Goal: Task Accomplishment & Management: Use online tool/utility

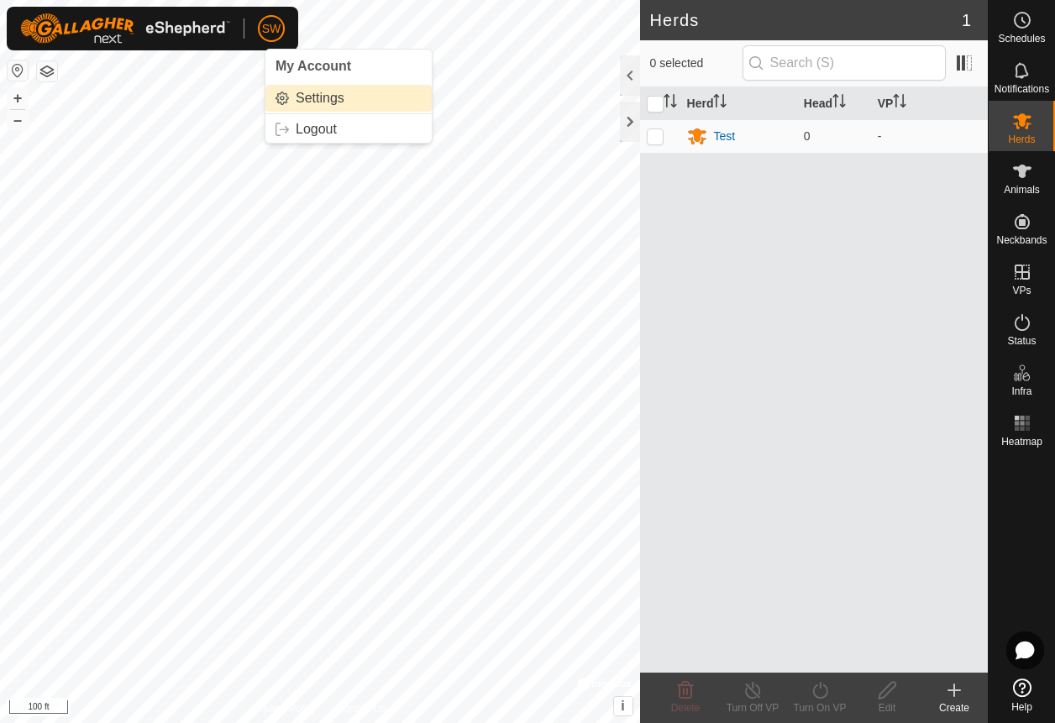
click at [324, 97] on link "Settings" at bounding box center [348, 98] width 166 height 27
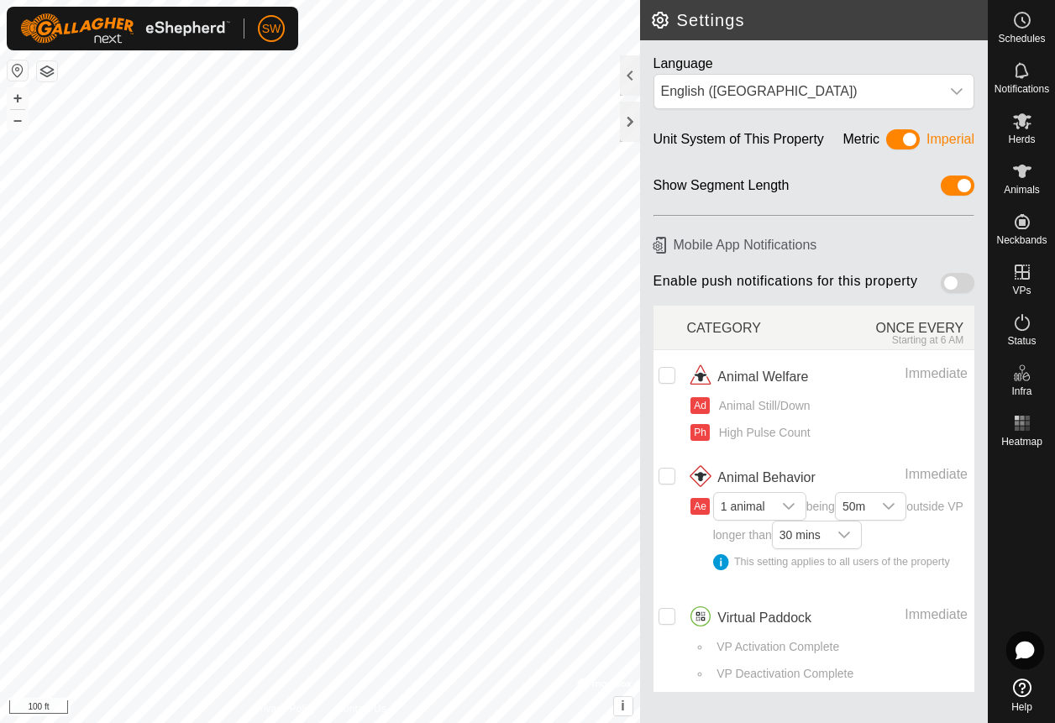
click at [964, 281] on span at bounding box center [958, 283] width 34 height 20
click at [1020, 176] on icon at bounding box center [1022, 171] width 18 height 13
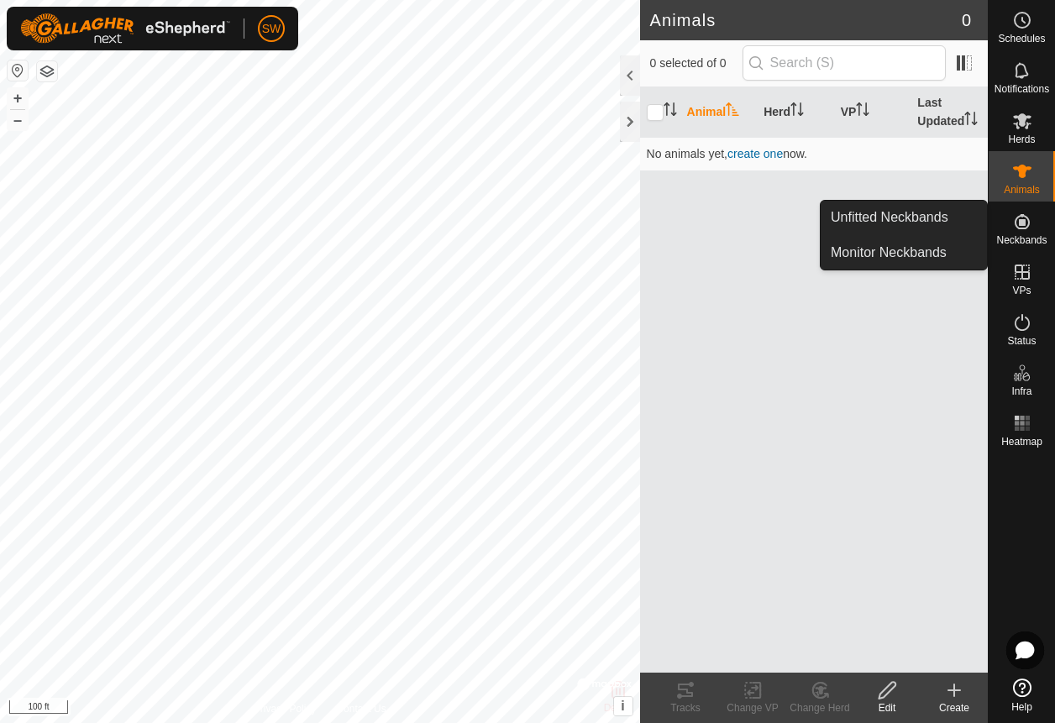
drag, startPoint x: 1035, startPoint y: 251, endPoint x: 1018, endPoint y: 226, distance: 30.3
click at [1018, 226] on icon at bounding box center [1022, 222] width 20 height 20
click at [949, 215] on link "Unfitted Neckbands" at bounding box center [904, 218] width 166 height 34
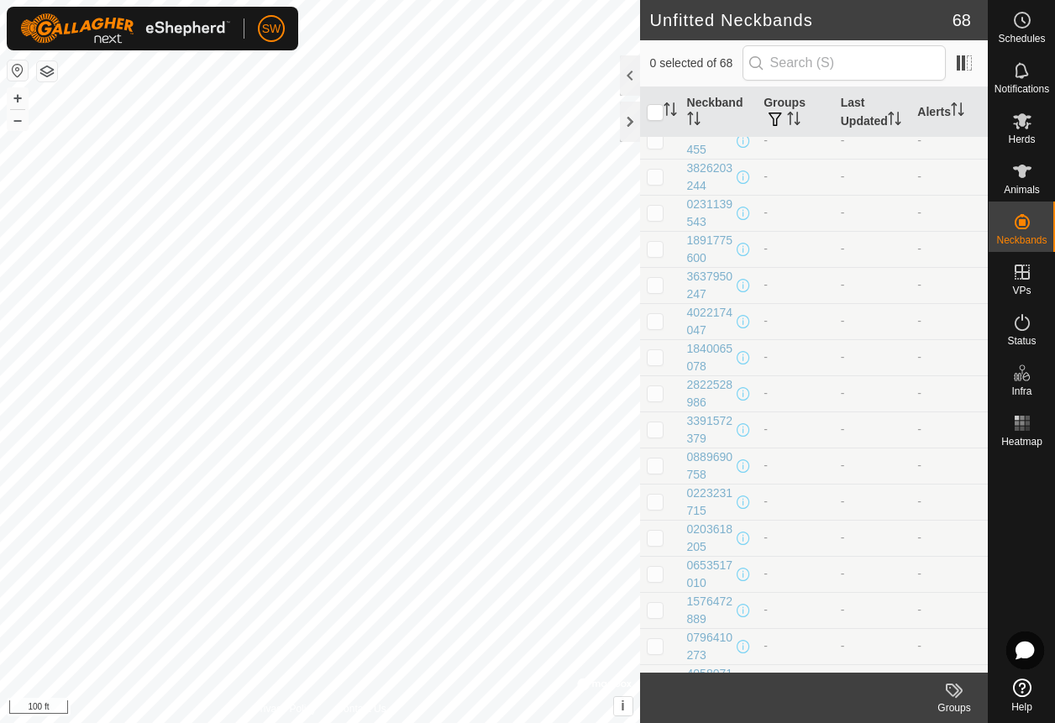
scroll to position [763, 0]
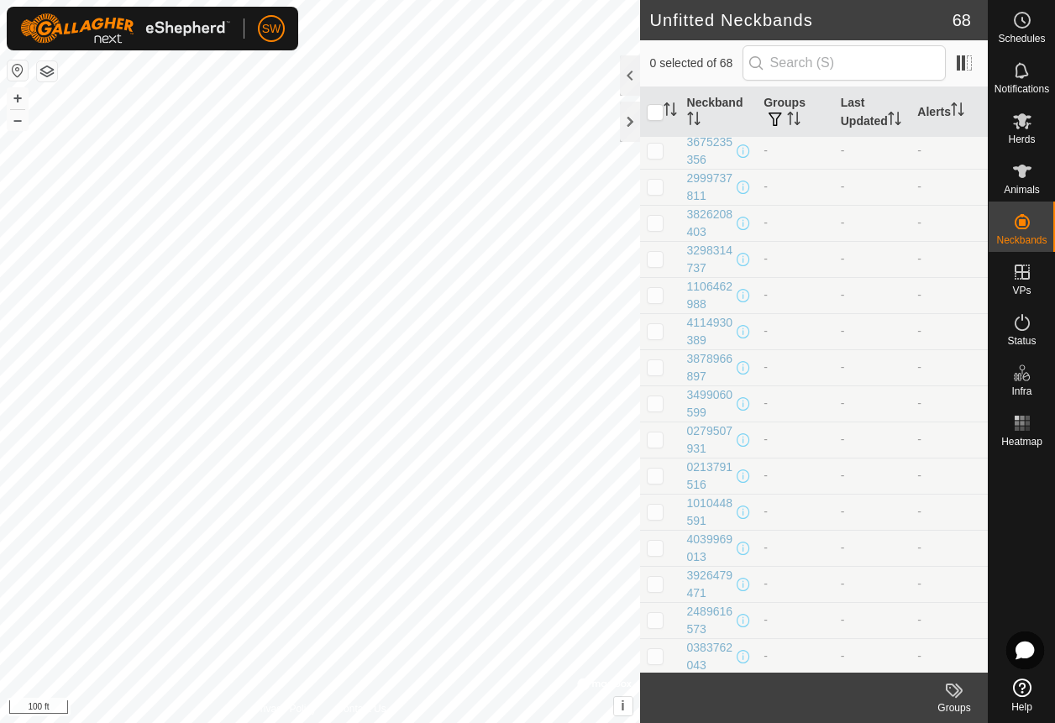
drag, startPoint x: 828, startPoint y: 370, endPoint x: 838, endPoint y: 27, distance: 342.9
click at [838, 27] on h2 "Unfitted Neckbands" at bounding box center [801, 20] width 302 height 20
click at [659, 161] on p-checkbox at bounding box center [655, 154] width 17 height 13
click at [630, 66] on div at bounding box center [630, 75] width 20 height 40
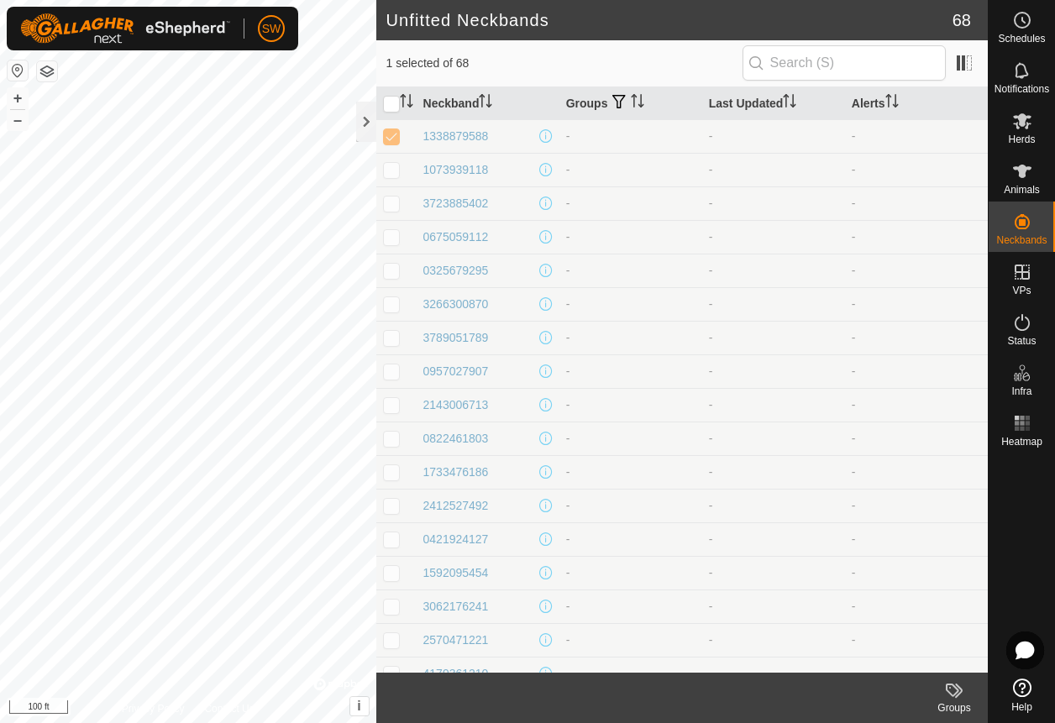
click at [956, 695] on icon at bounding box center [954, 690] width 20 height 20
click at [397, 126] on td at bounding box center [396, 136] width 40 height 34
checkbox input "false"
drag, startPoint x: 448, startPoint y: 105, endPoint x: 527, endPoint y: 73, distance: 85.2
click at [527, 73] on div "0 selected of 68" at bounding box center [681, 62] width 591 height 35
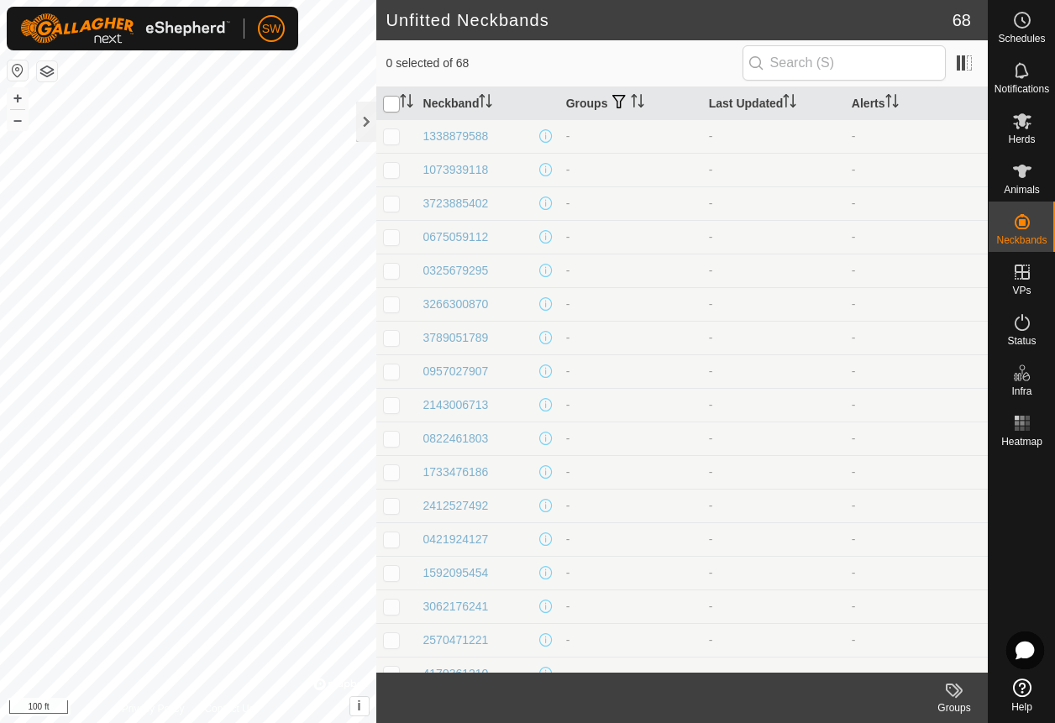
click at [391, 109] on input "checkbox" at bounding box center [391, 104] width 17 height 17
checkbox input "true"
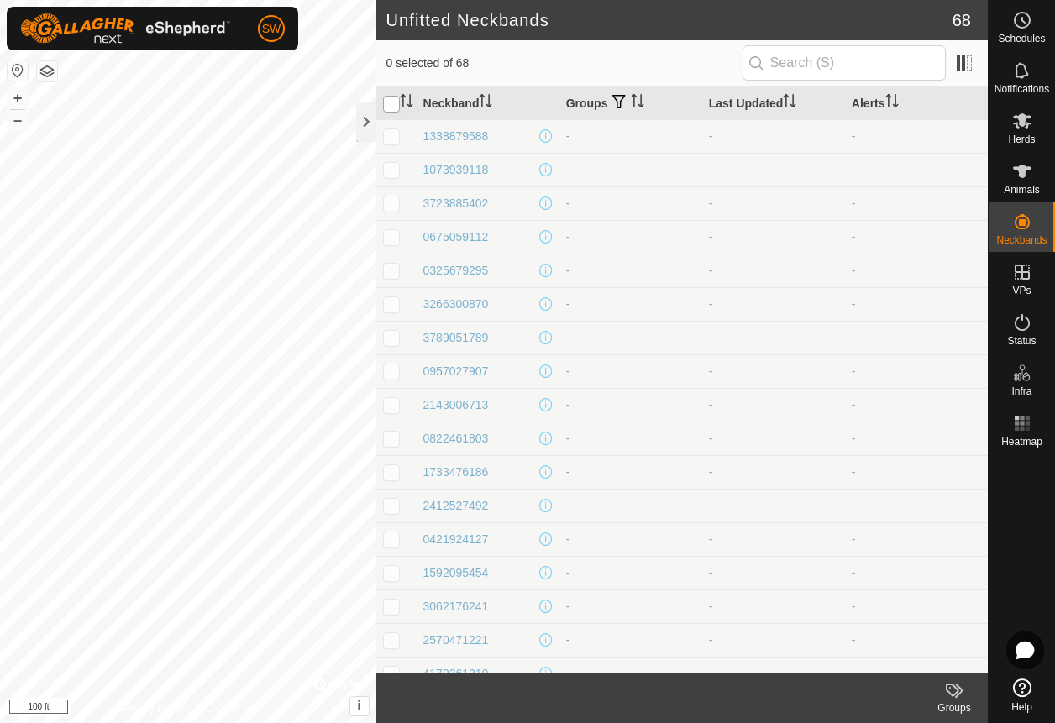
checkbox input "true"
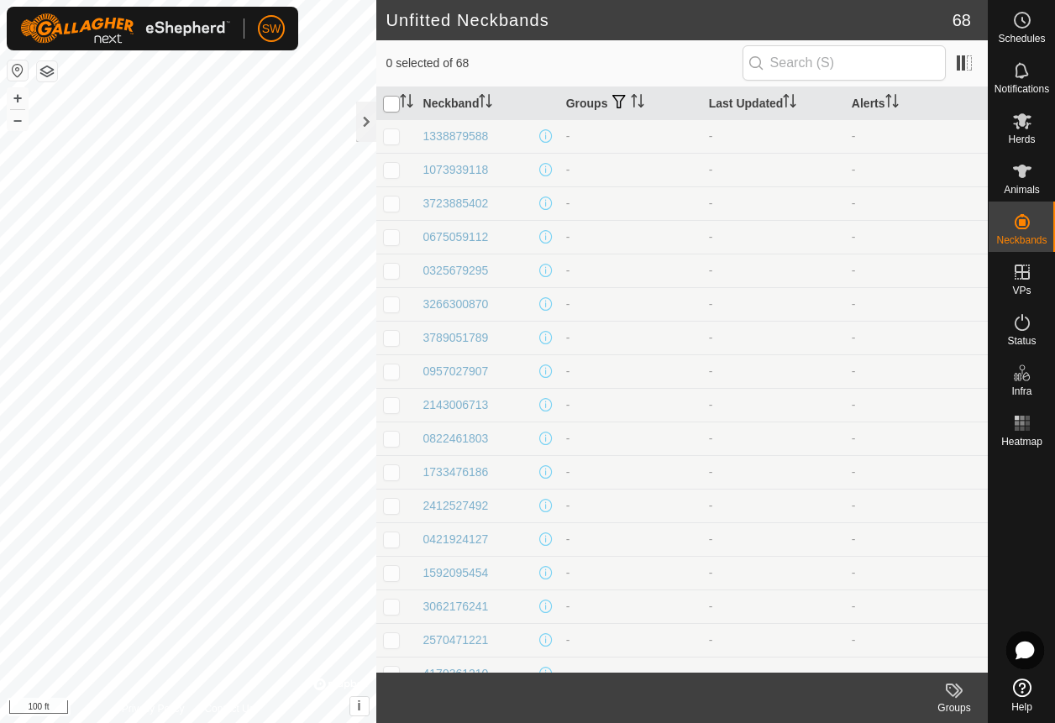
checkbox input "true"
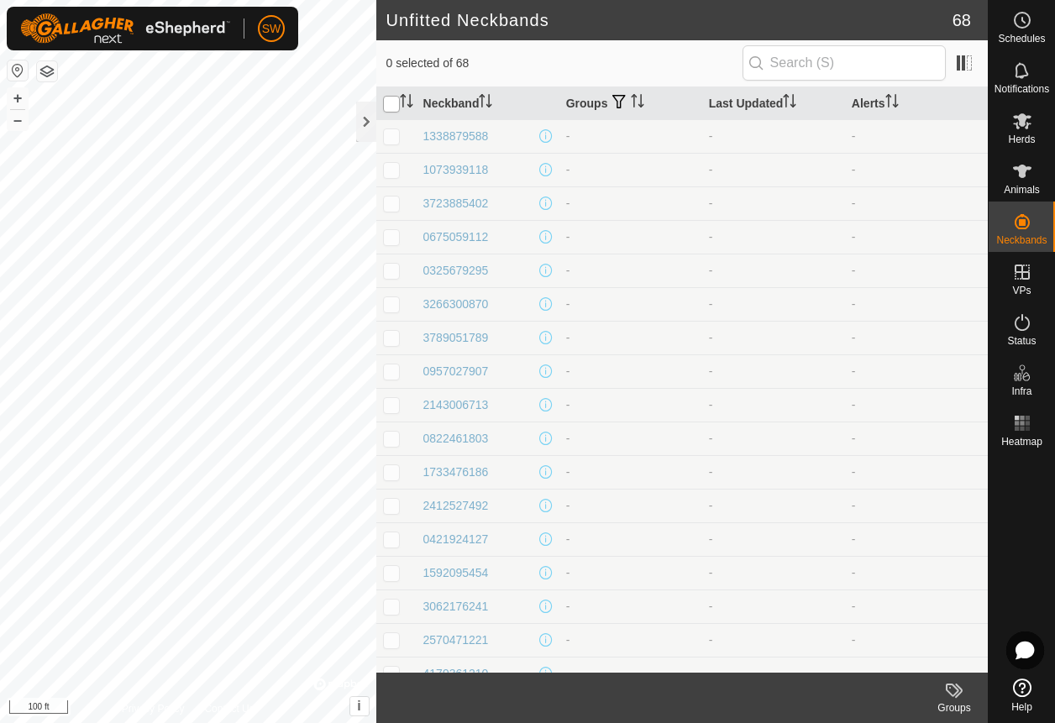
checkbox input "true"
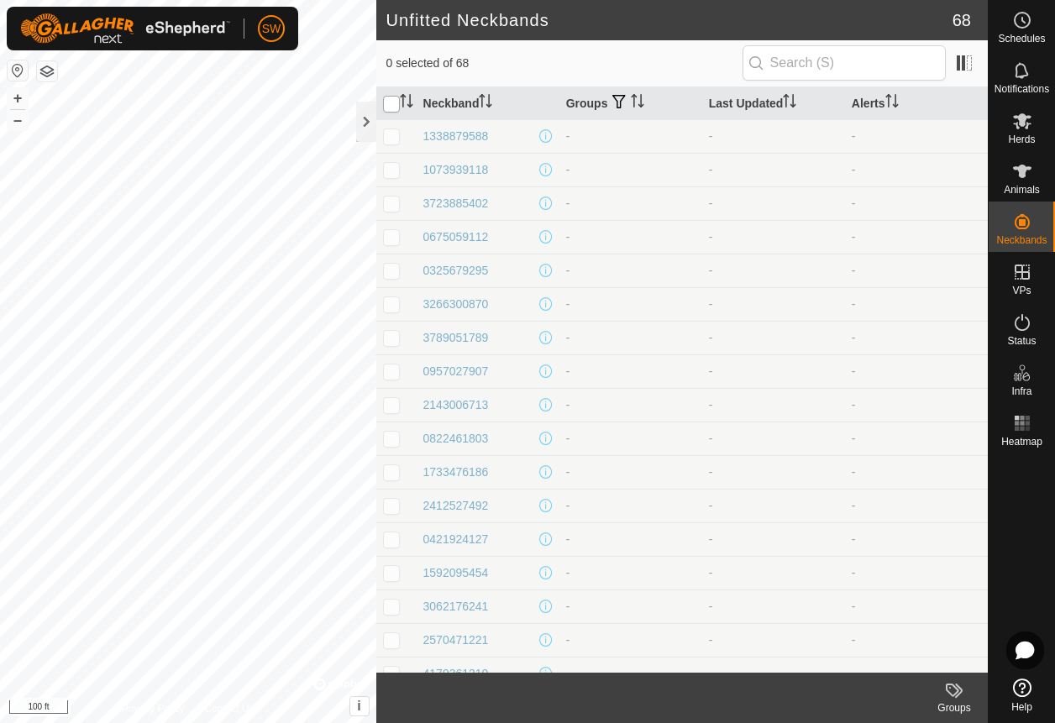
checkbox input "true"
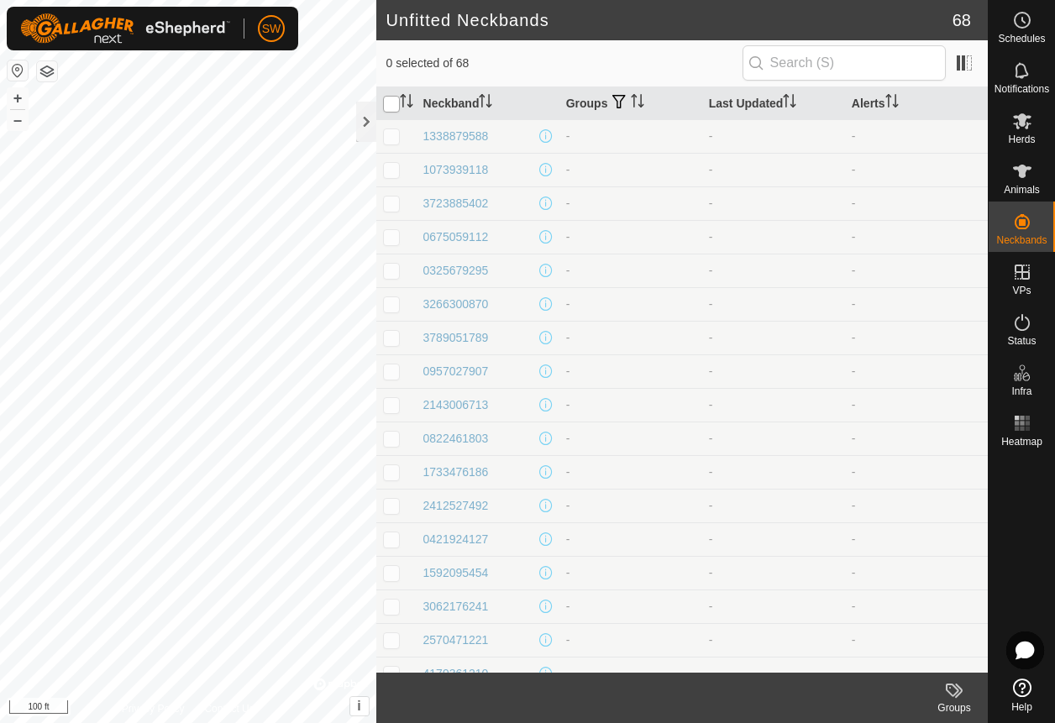
checkbox input "true"
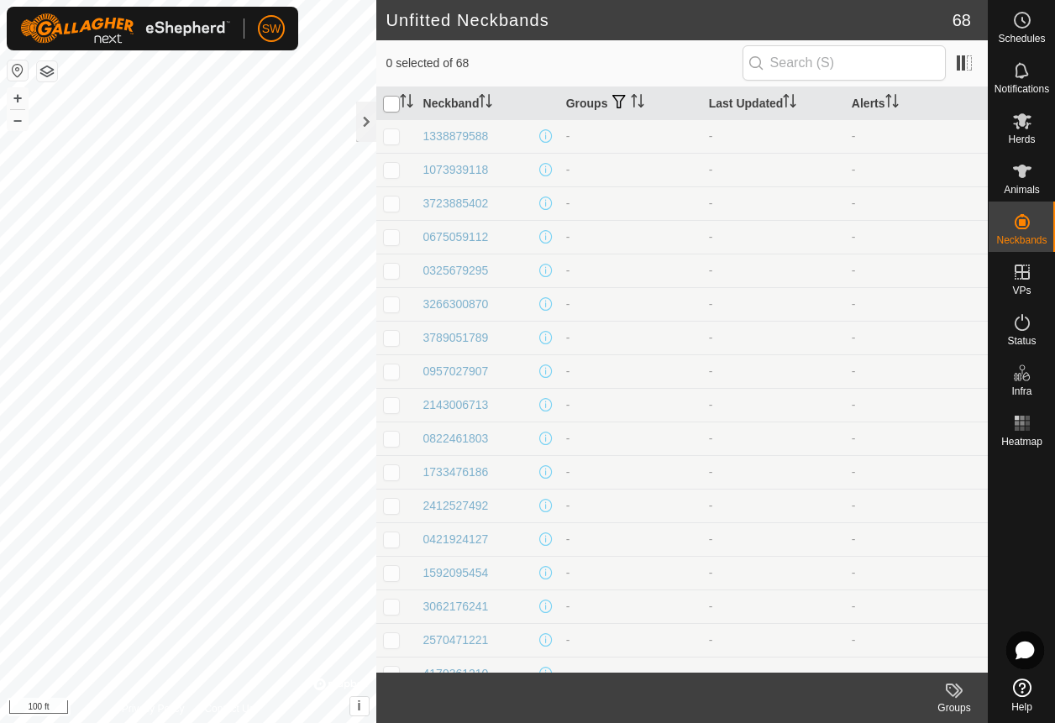
checkbox input "true"
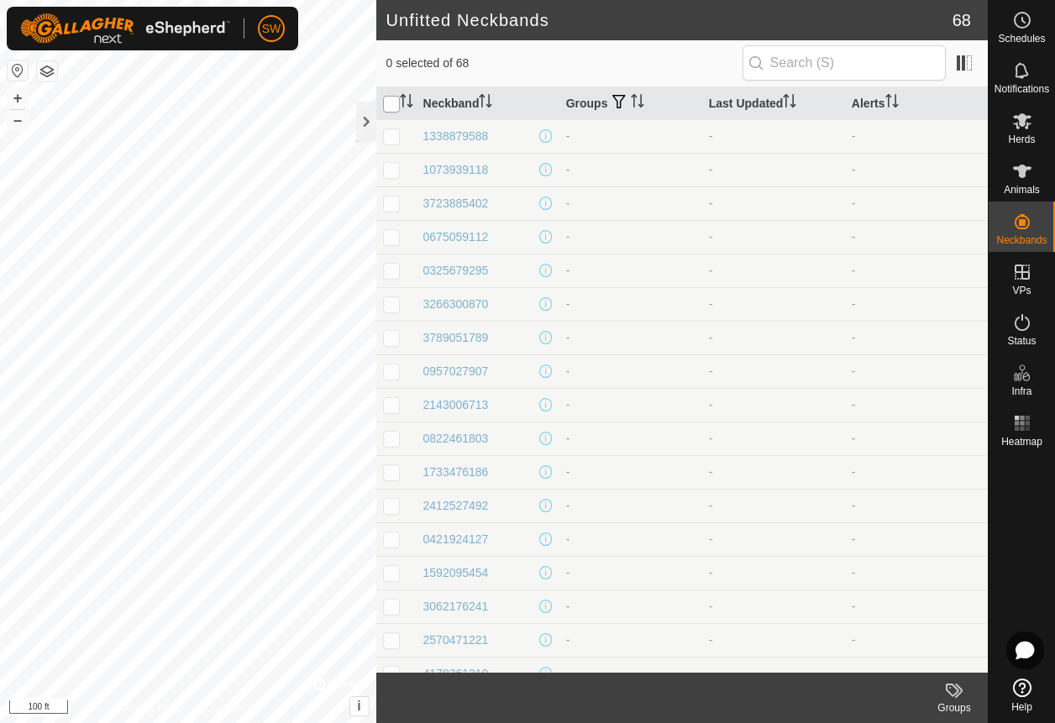
checkbox input "true"
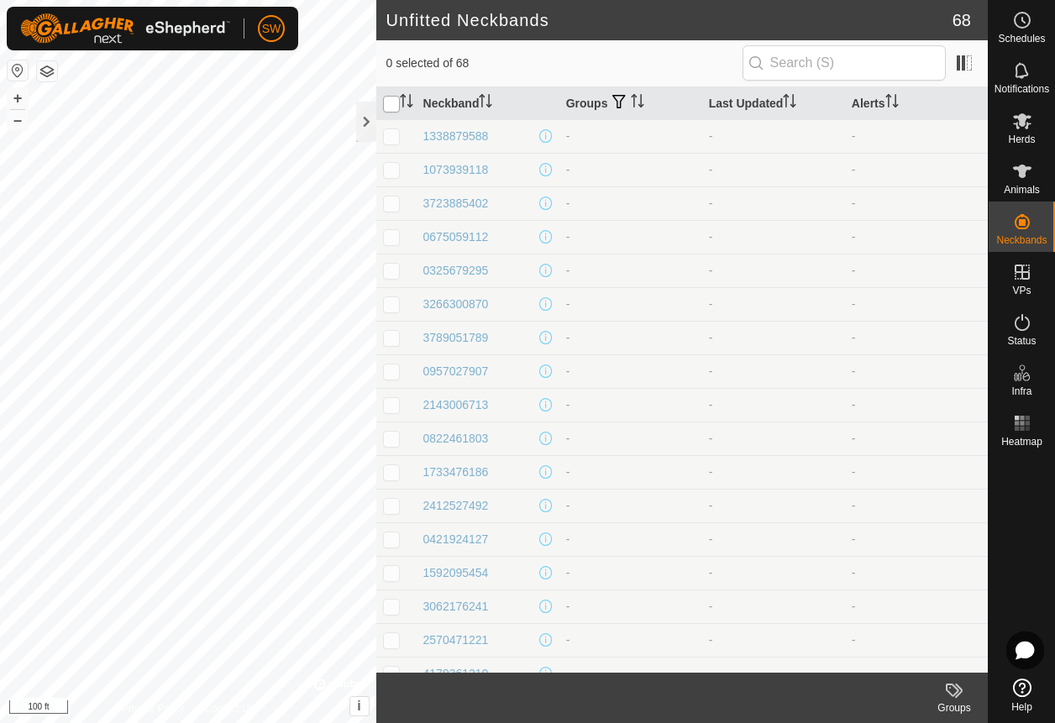
checkbox input "true"
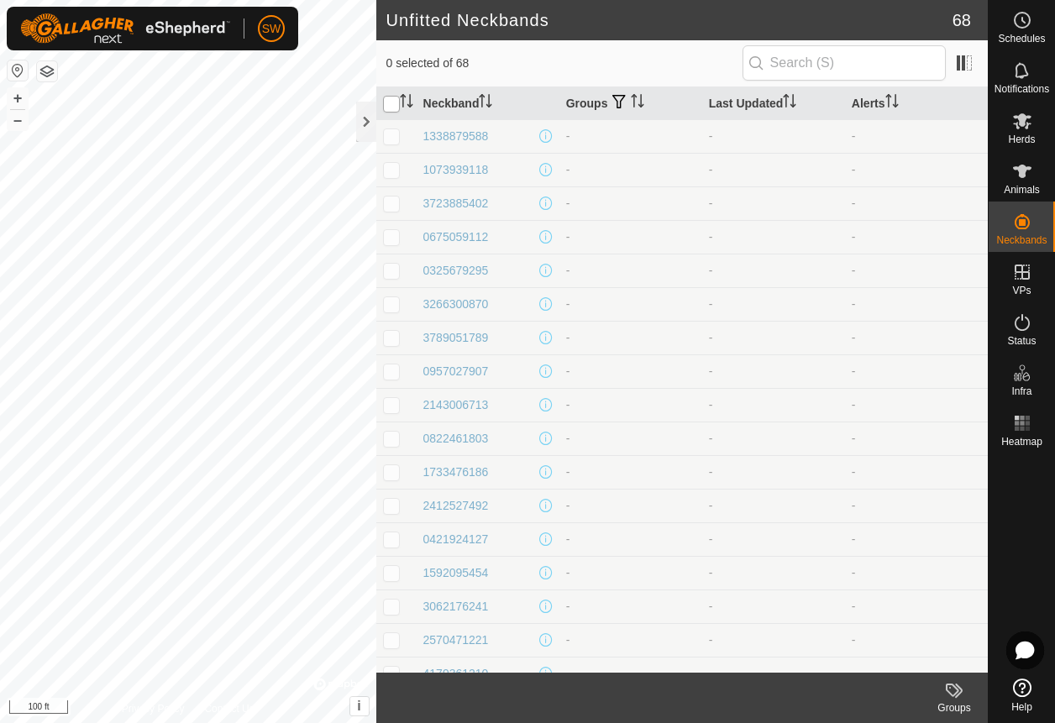
checkbox input "true"
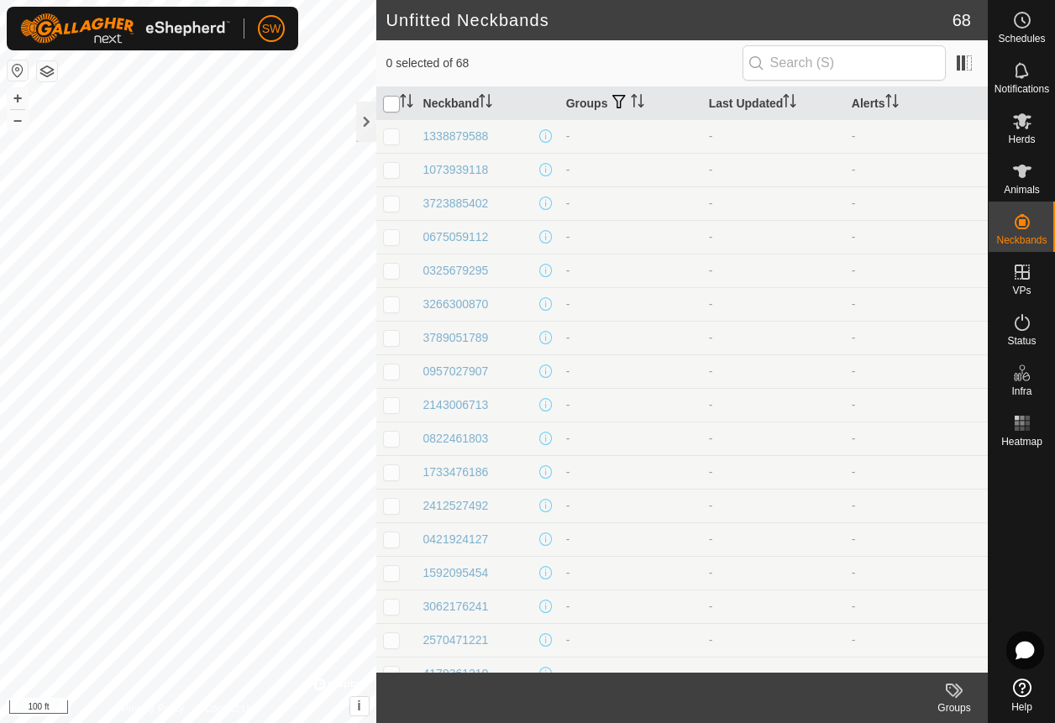
checkbox input "true"
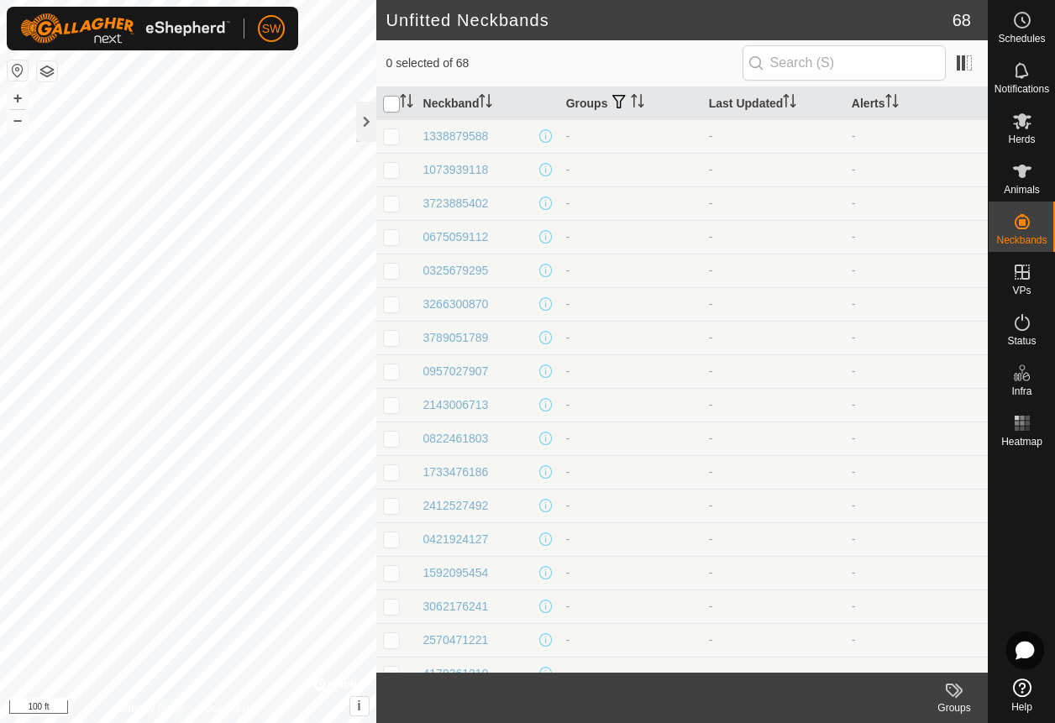
checkbox input "true"
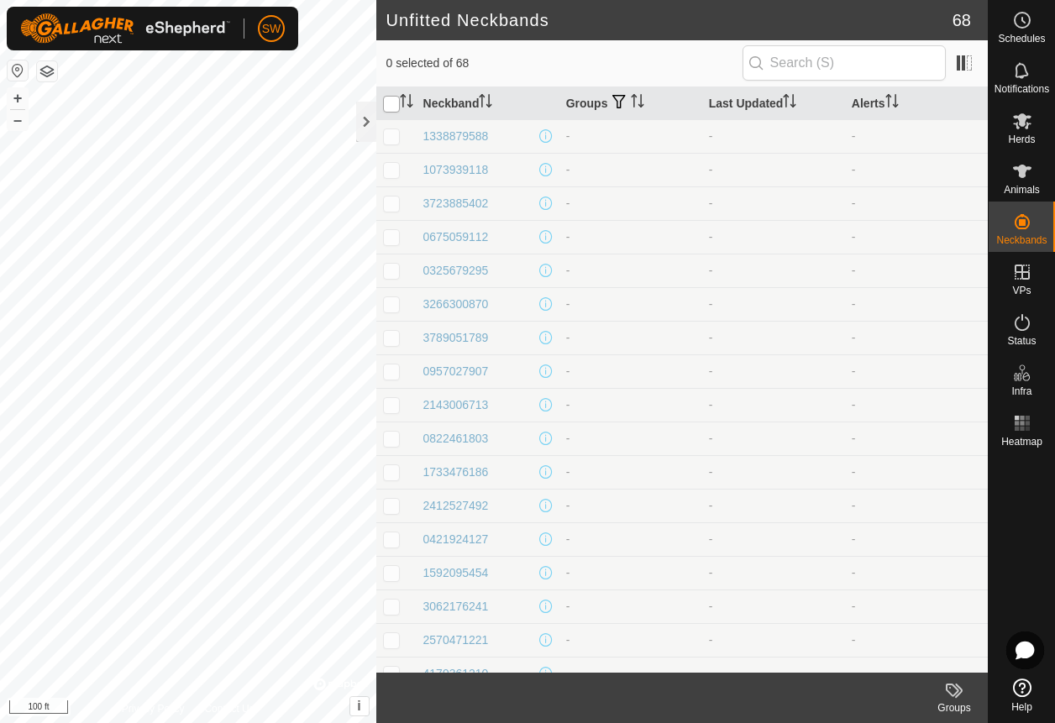
checkbox input "true"
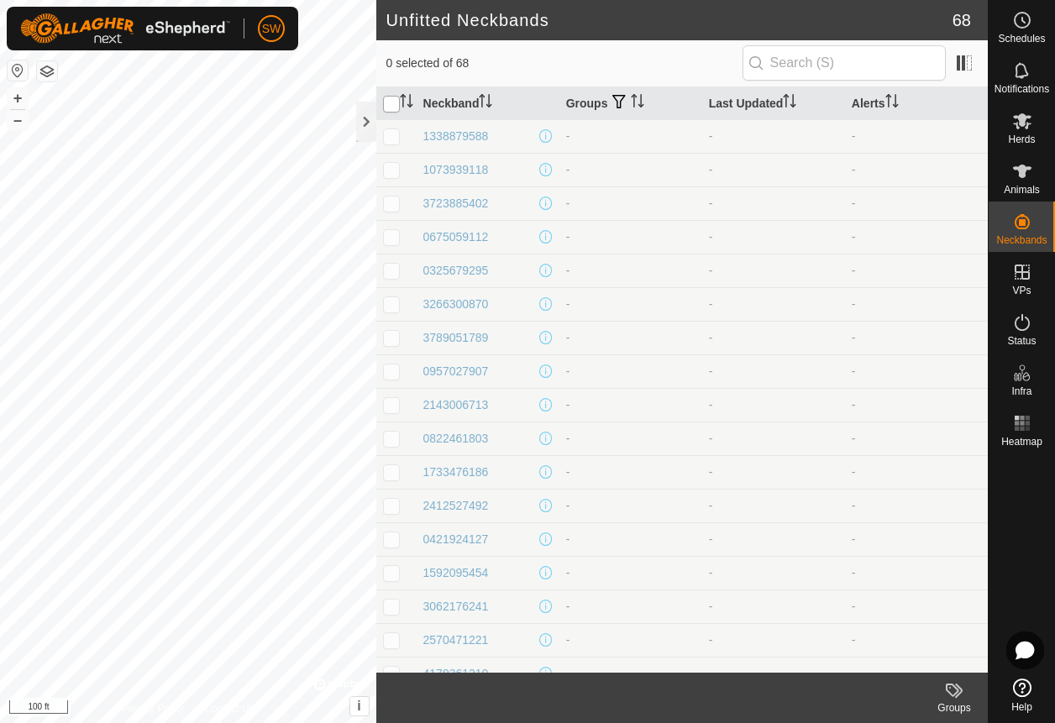
checkbox input "true"
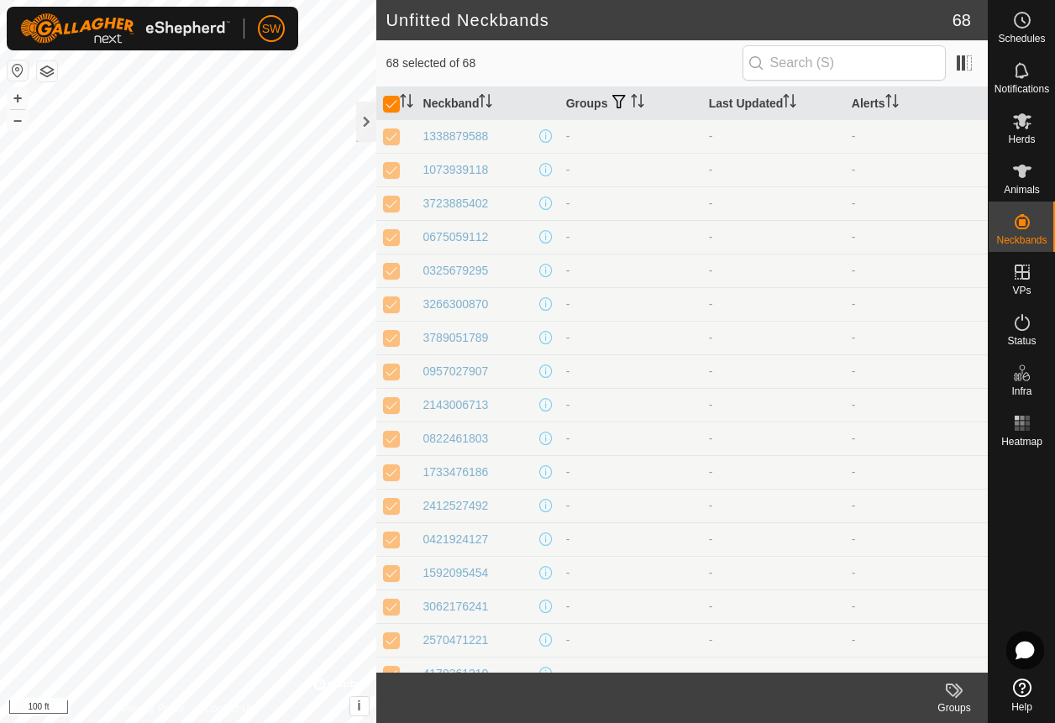
drag, startPoint x: 765, startPoint y: 334, endPoint x: 664, endPoint y: 60, distance: 292.1
click at [664, 60] on span "68 selected of 68" at bounding box center [564, 64] width 356 height 18
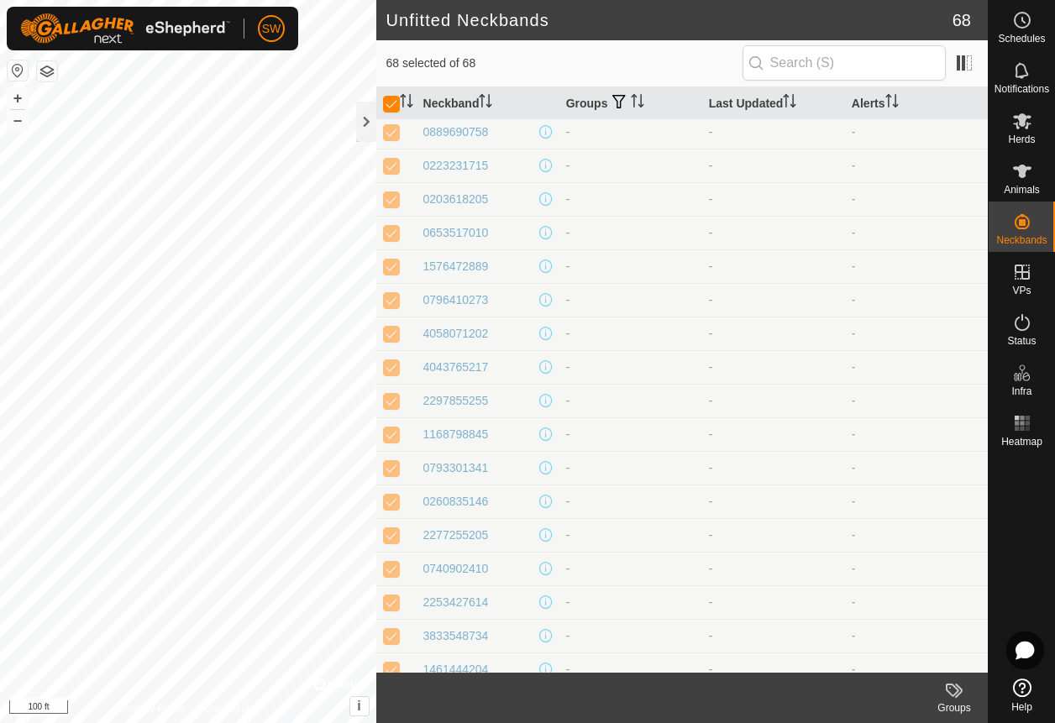
scroll to position [1732, 0]
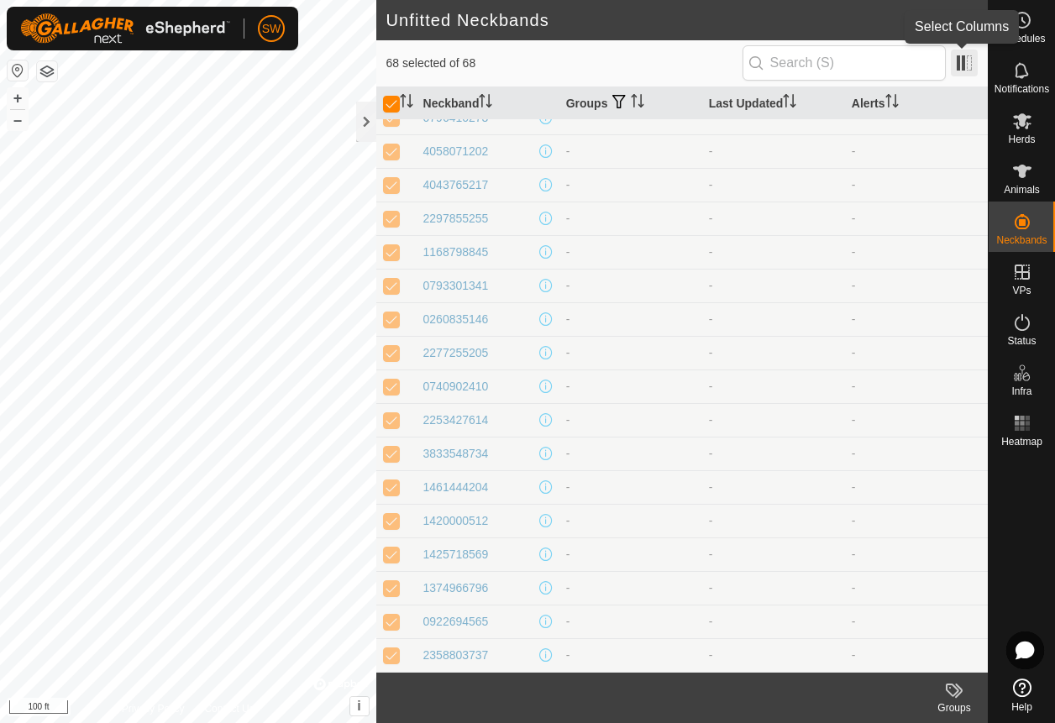
click at [964, 68] on span at bounding box center [964, 63] width 27 height 27
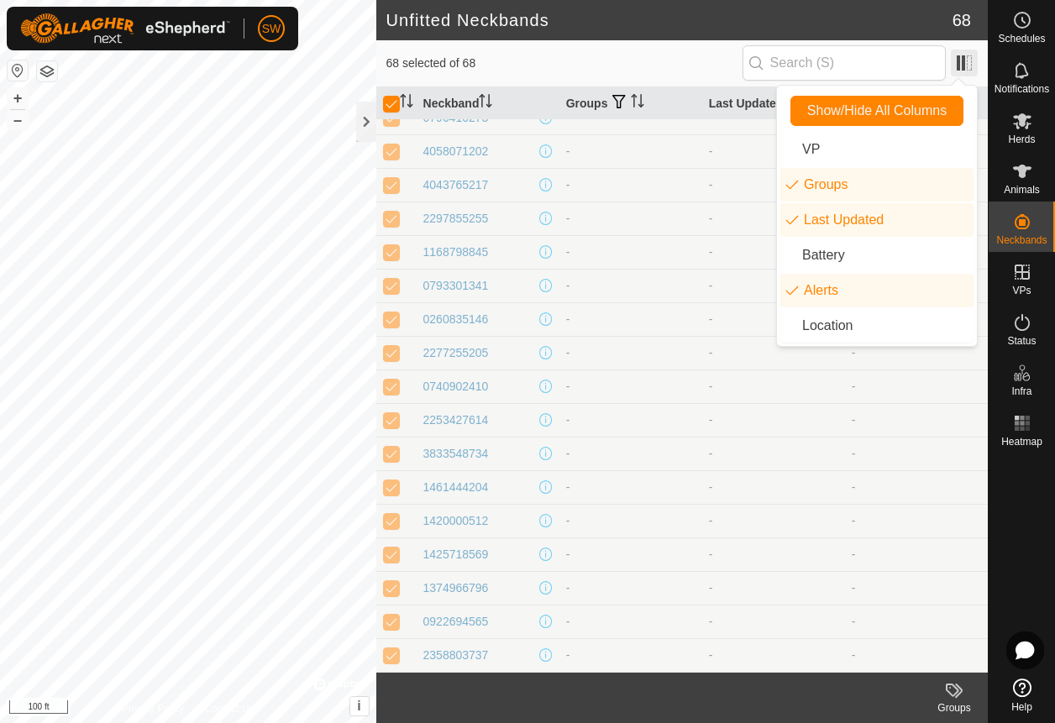
click at [964, 68] on span at bounding box center [964, 63] width 27 height 27
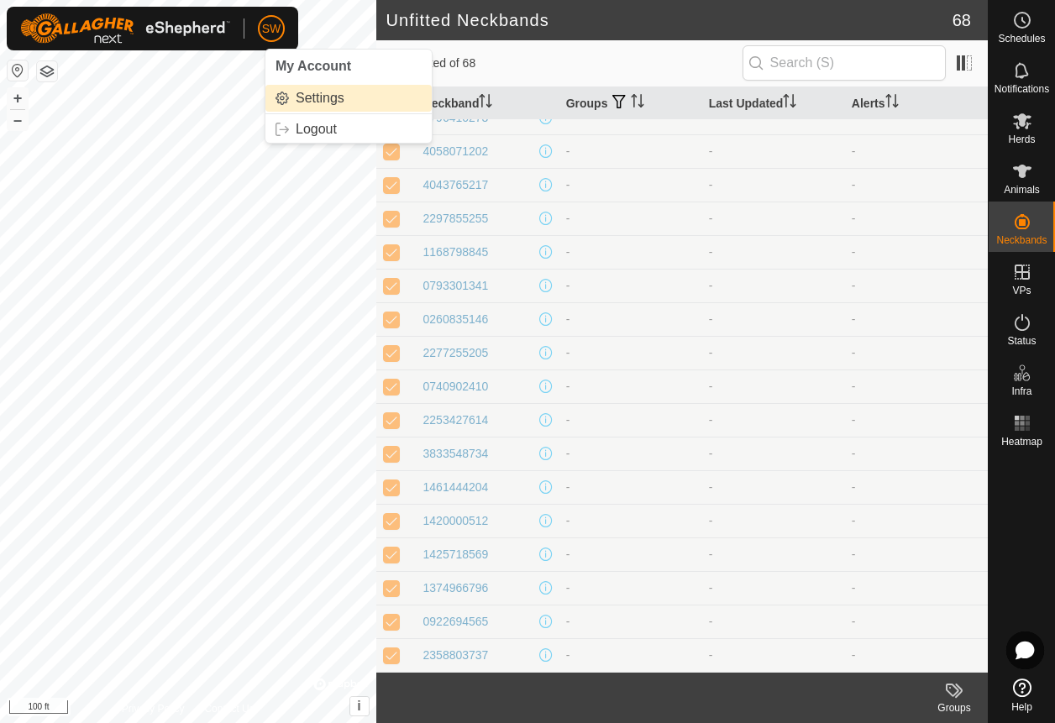
click at [321, 94] on link "Settings" at bounding box center [348, 98] width 166 height 27
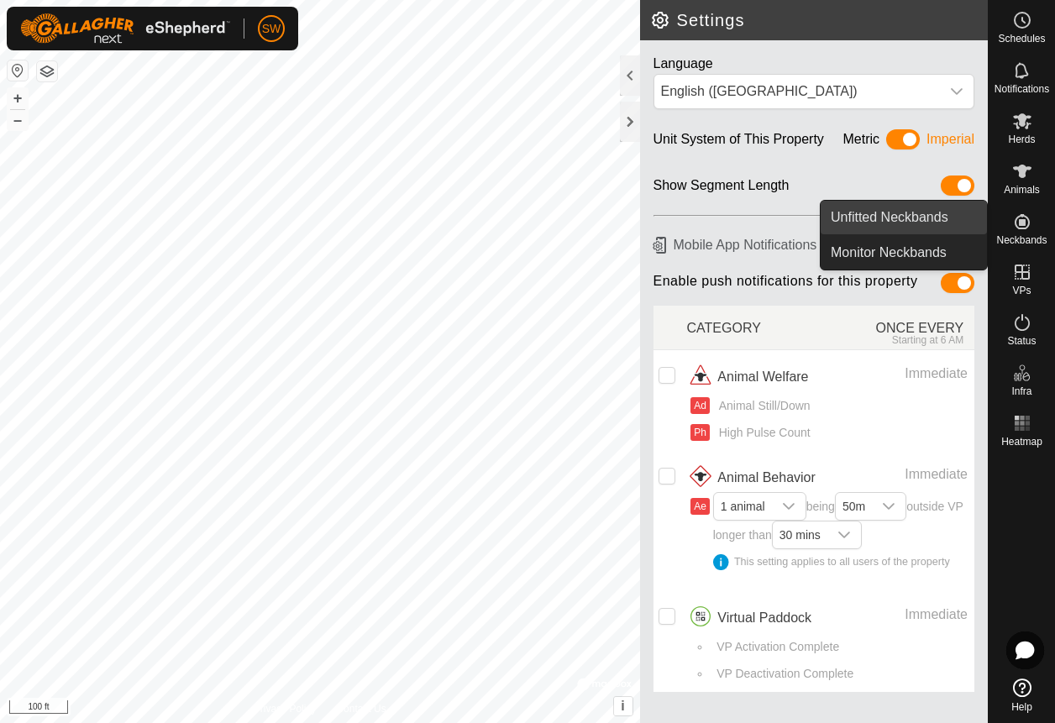
click at [924, 220] on link "Unfitted Neckbands" at bounding box center [904, 218] width 166 height 34
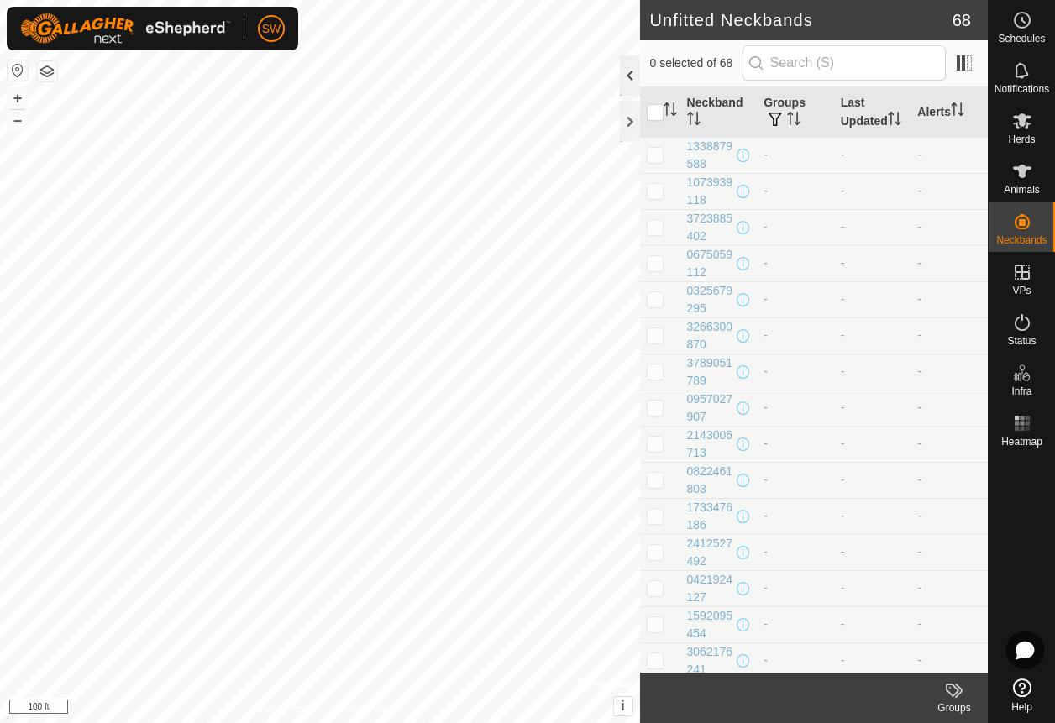
click at [628, 74] on div at bounding box center [630, 75] width 20 height 40
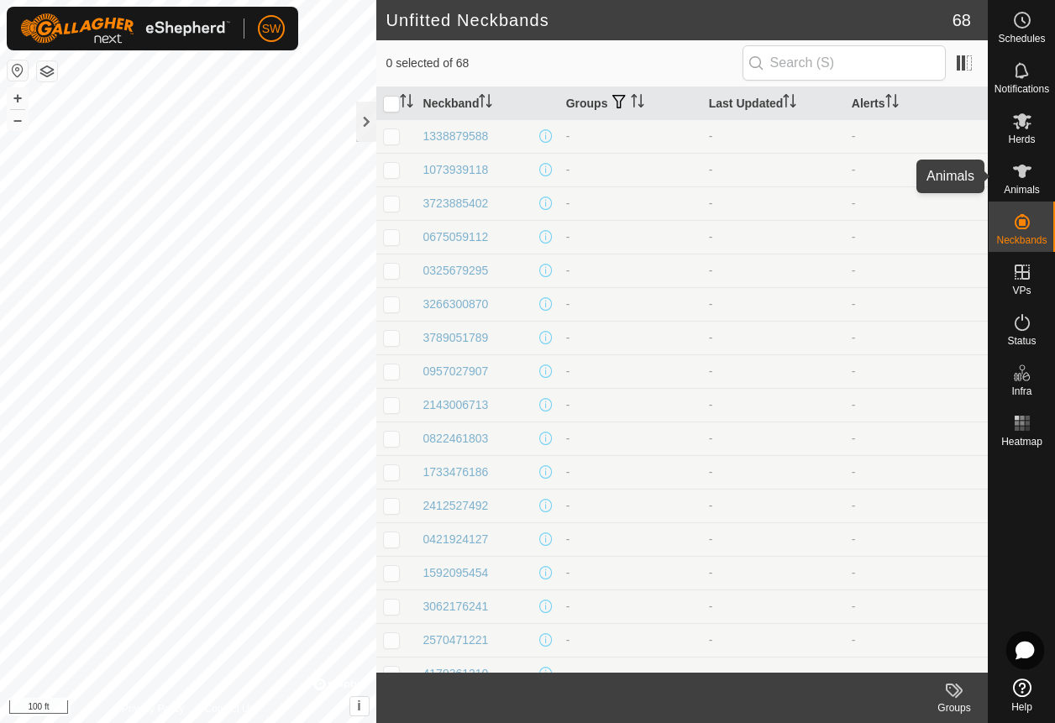
click at [1022, 176] on icon at bounding box center [1022, 171] width 20 height 20
click at [1022, 176] on icon at bounding box center [1022, 171] width 18 height 13
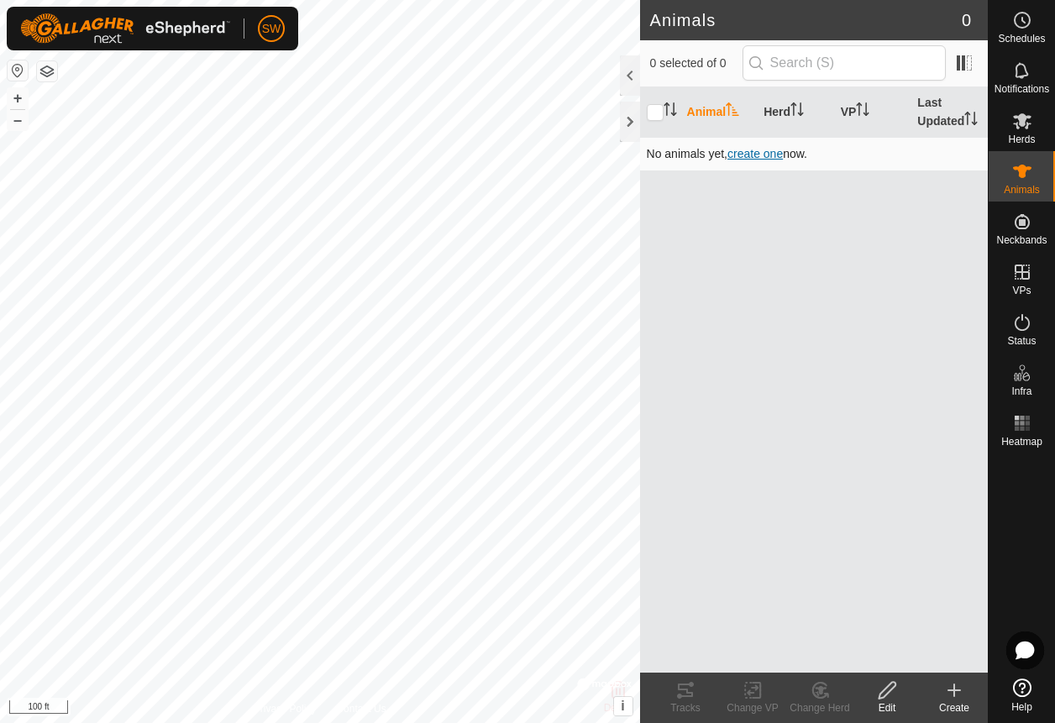
click at [754, 153] on span "create one" at bounding box center [755, 153] width 55 height 13
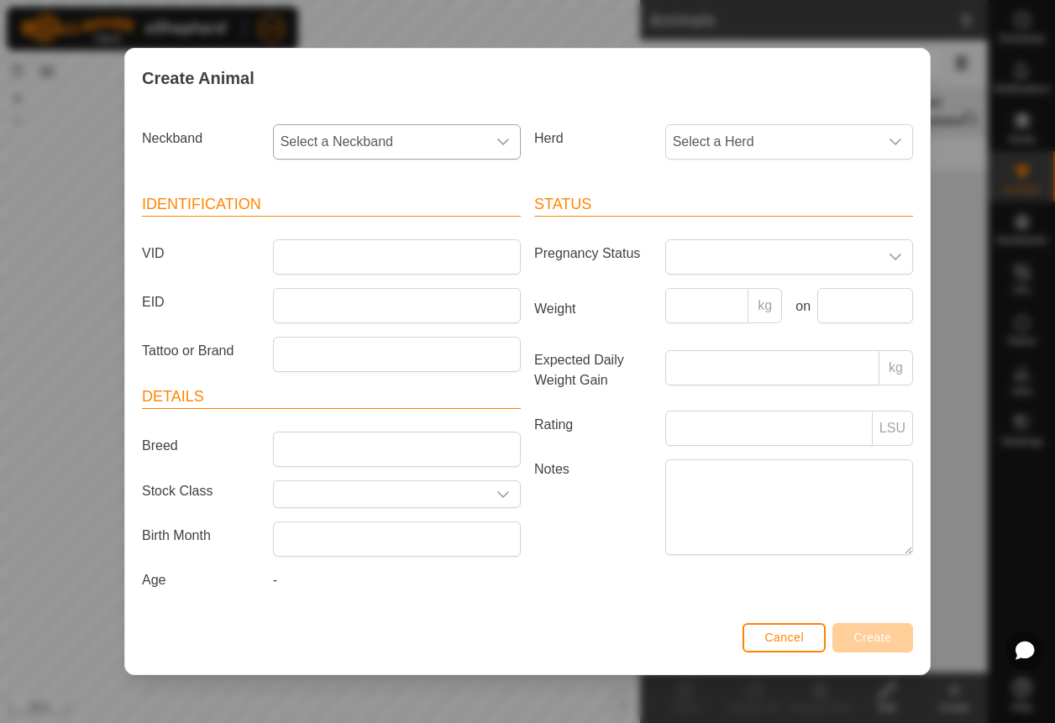
click at [491, 143] on div "dropdown trigger" at bounding box center [503, 142] width 34 height 34
click at [898, 143] on icon "dropdown trigger" at bounding box center [896, 142] width 12 height 7
click at [784, 73] on div "Create Animal" at bounding box center [527, 78] width 805 height 59
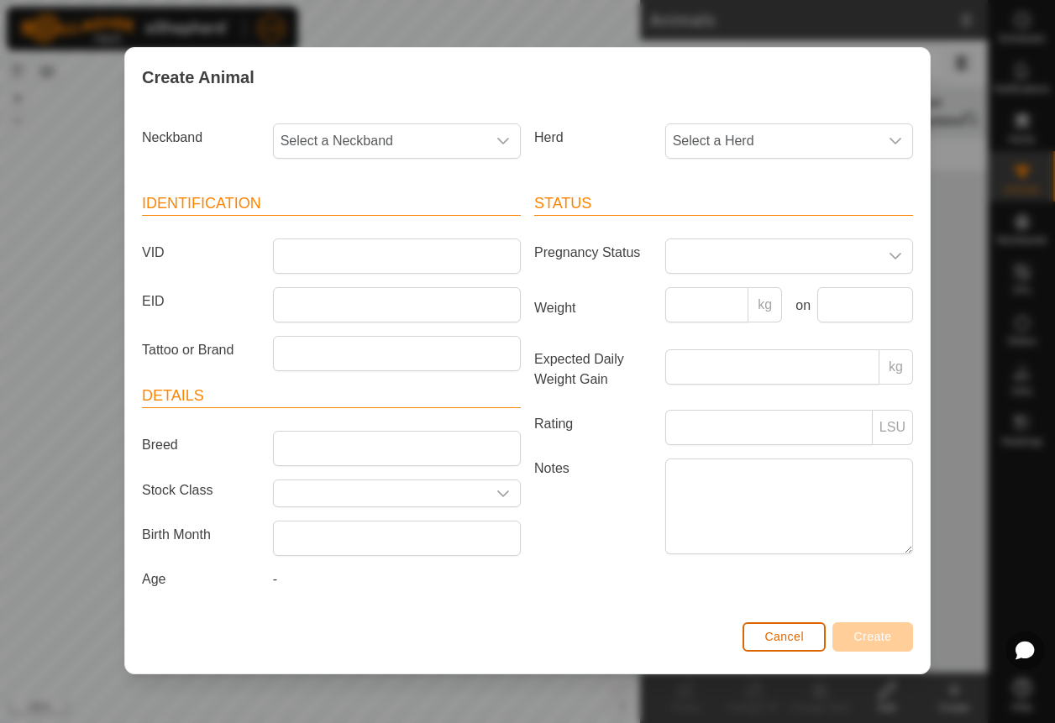
click at [816, 643] on button "Cancel" at bounding box center [784, 637] width 83 height 29
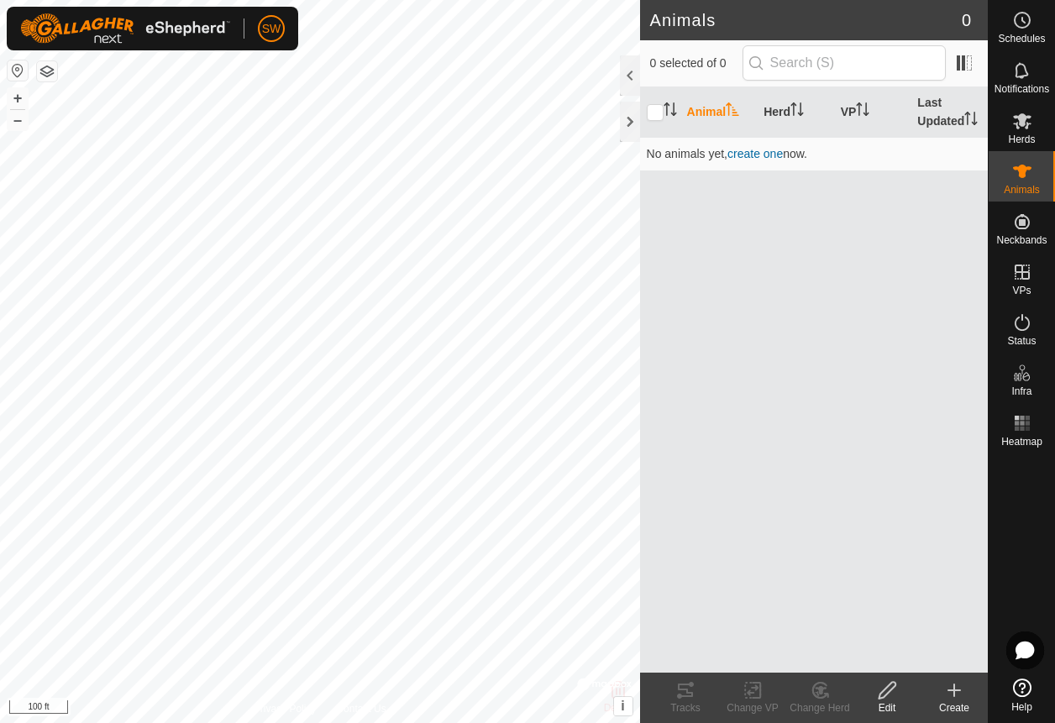
click at [953, 691] on icon at bounding box center [954, 691] width 12 height 0
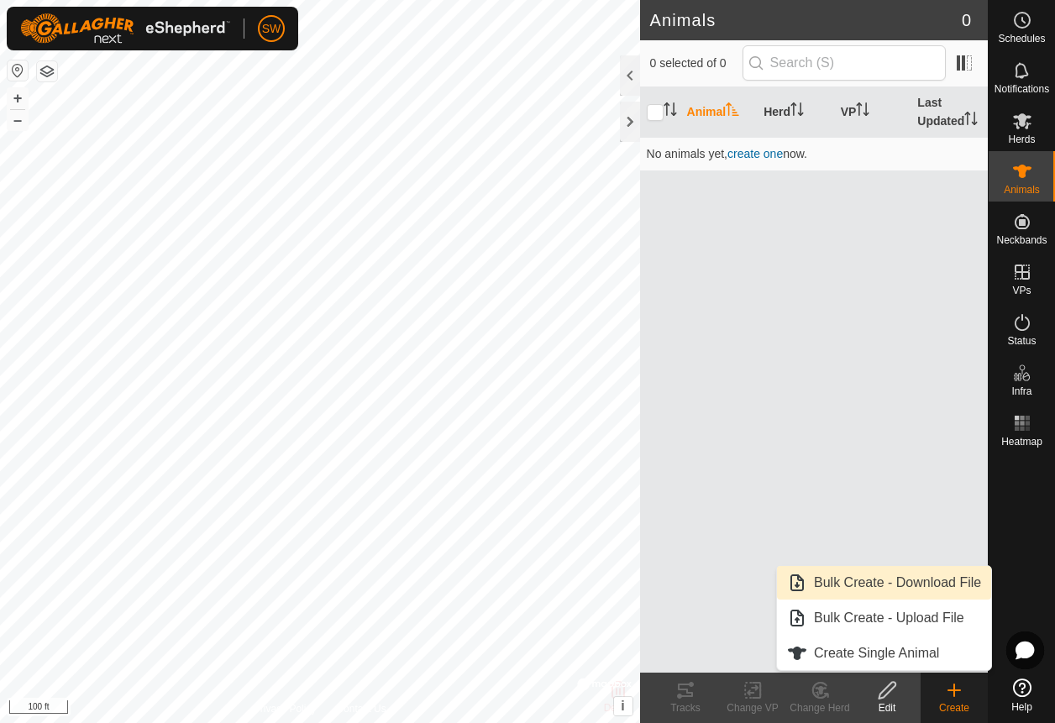
click at [936, 584] on link "Bulk Create - Download File" at bounding box center [884, 583] width 214 height 34
